Goal: Task Accomplishment & Management: Manage account settings

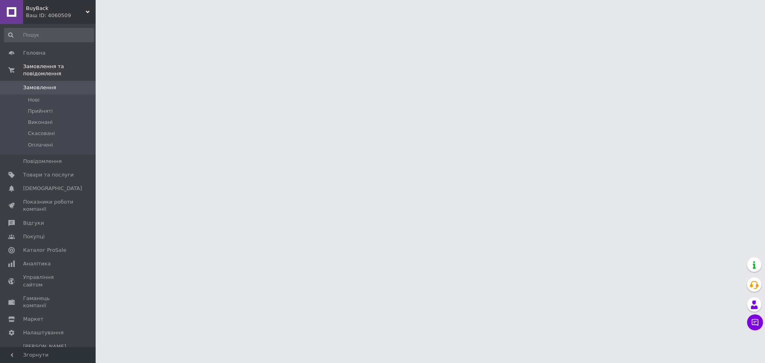
click at [221, 20] on html "BuyBack Ваш ID: 4060509 Сайт BuyBack Кабінет покупця Перевірити стан системи Ст…" at bounding box center [382, 10] width 765 height 20
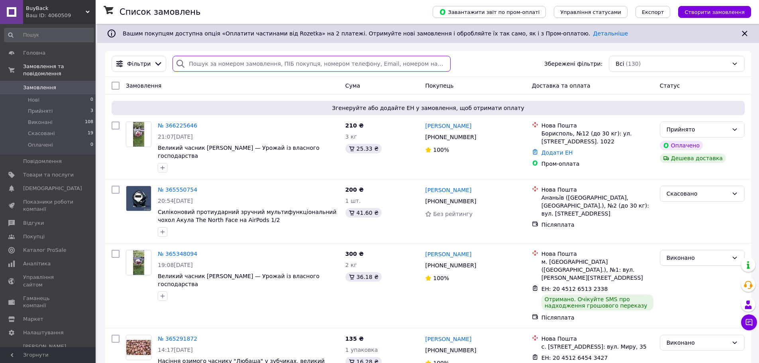
click at [300, 71] on input "search" at bounding box center [311, 64] width 278 height 16
click at [171, 125] on link "№ 366225646" at bounding box center [177, 125] width 39 height 6
click at [168, 126] on link "№ 366225646" at bounding box center [177, 125] width 39 height 6
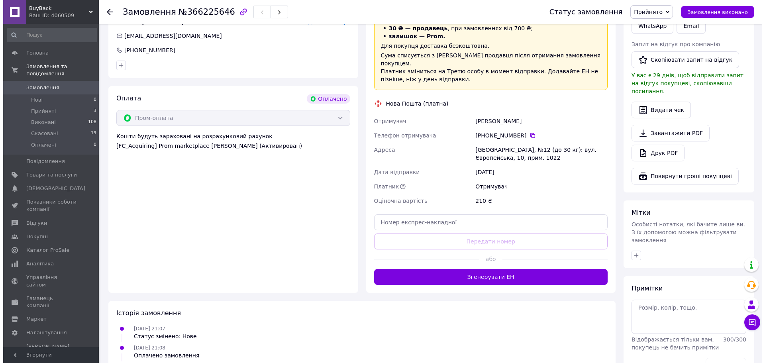
scroll to position [239, 0]
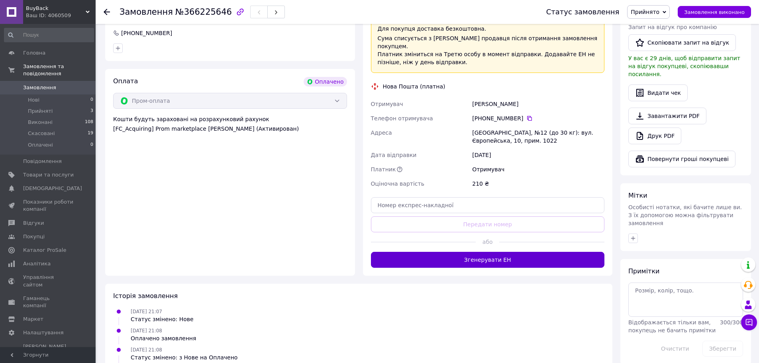
click at [487, 252] on button "Згенерувати ЕН" at bounding box center [488, 260] width 234 height 16
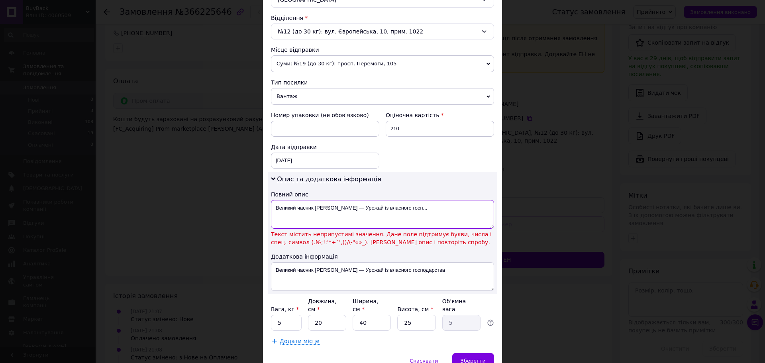
drag, startPoint x: 455, startPoint y: 212, endPoint x: 336, endPoint y: 213, distance: 118.7
click at [336, 213] on textarea "Великий часник [PERSON_NAME] — Урожай із власного госп..." at bounding box center [382, 214] width 223 height 29
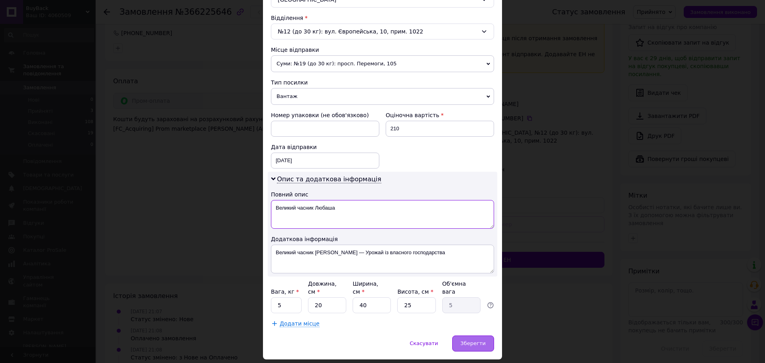
type textarea "Великий часник Любаша"
click at [472, 340] on span "Зберегти" at bounding box center [472, 343] width 25 height 6
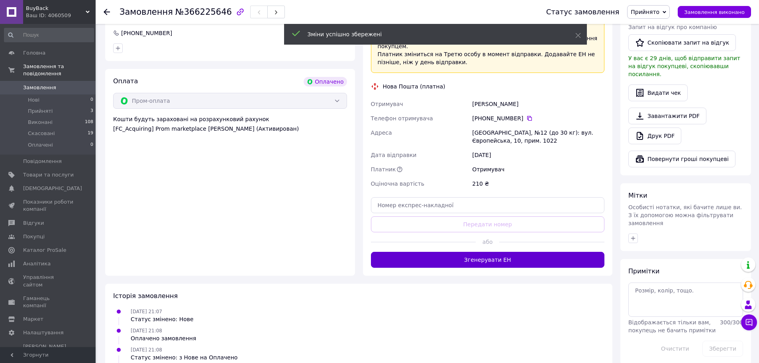
click at [484, 257] on button "Згенерувати ЕН" at bounding box center [488, 260] width 234 height 16
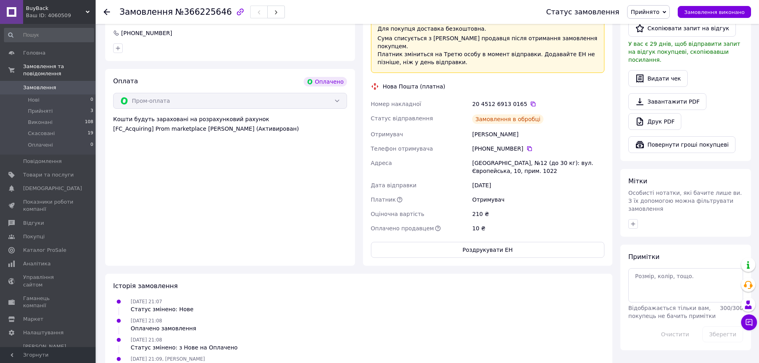
click at [492, 100] on div "20 4512 6913 0165" at bounding box center [538, 104] width 132 height 8
copy div "20 4512 6913 0165"
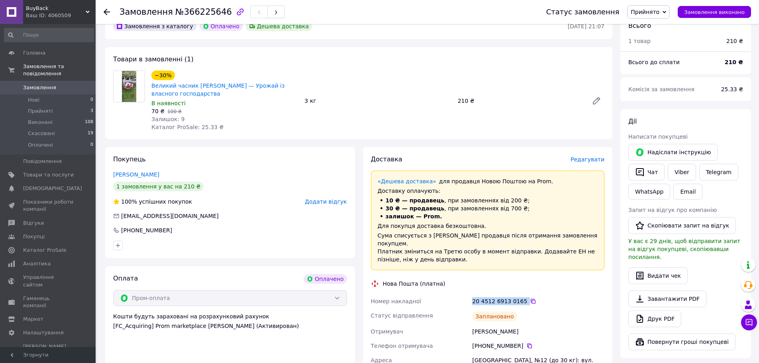
scroll to position [40, 0]
